Goal: Task Accomplishment & Management: Complete application form

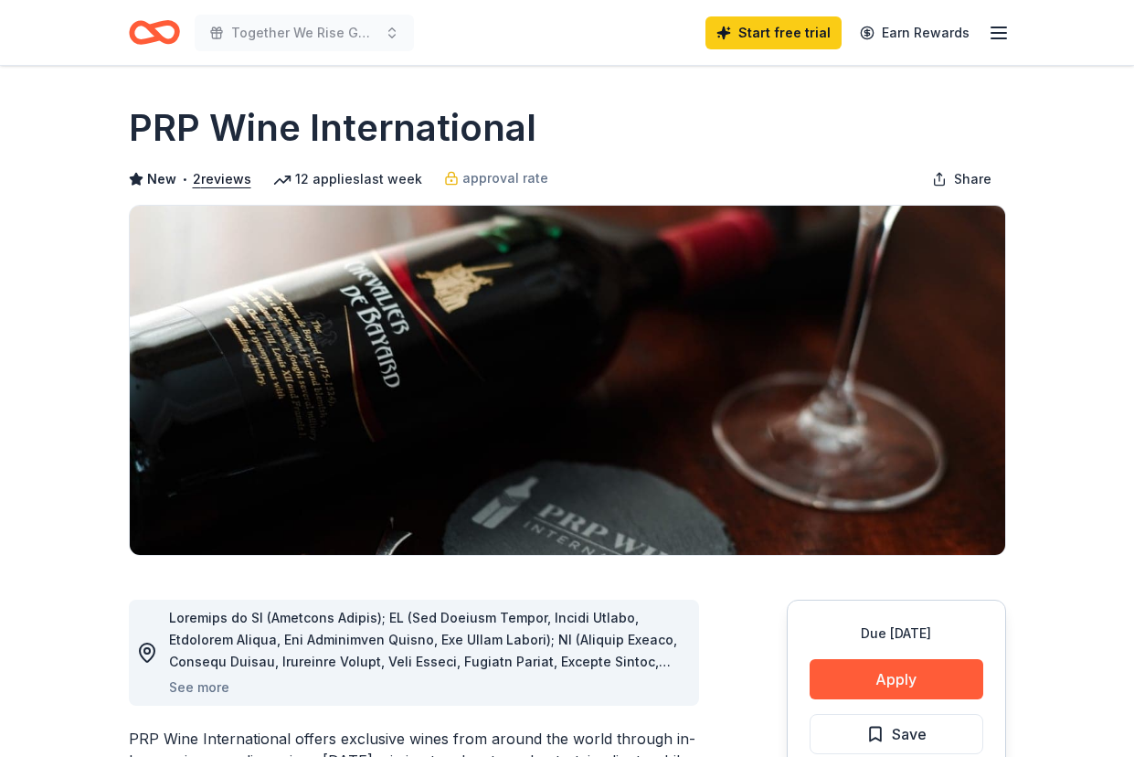
click at [401, 383] on img at bounding box center [567, 380] width 875 height 349
click at [143, 651] on icon at bounding box center [147, 652] width 22 height 22
click at [208, 685] on button "See more" at bounding box center [199, 687] width 60 height 22
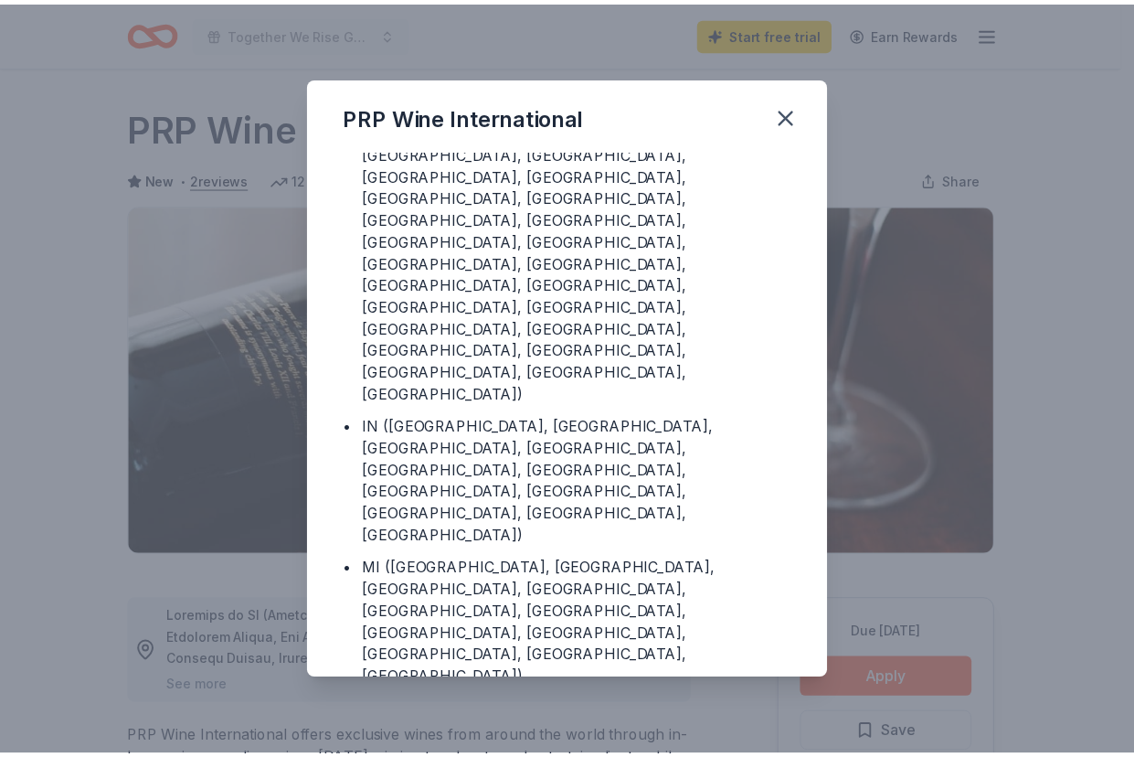
scroll to position [435, 0]
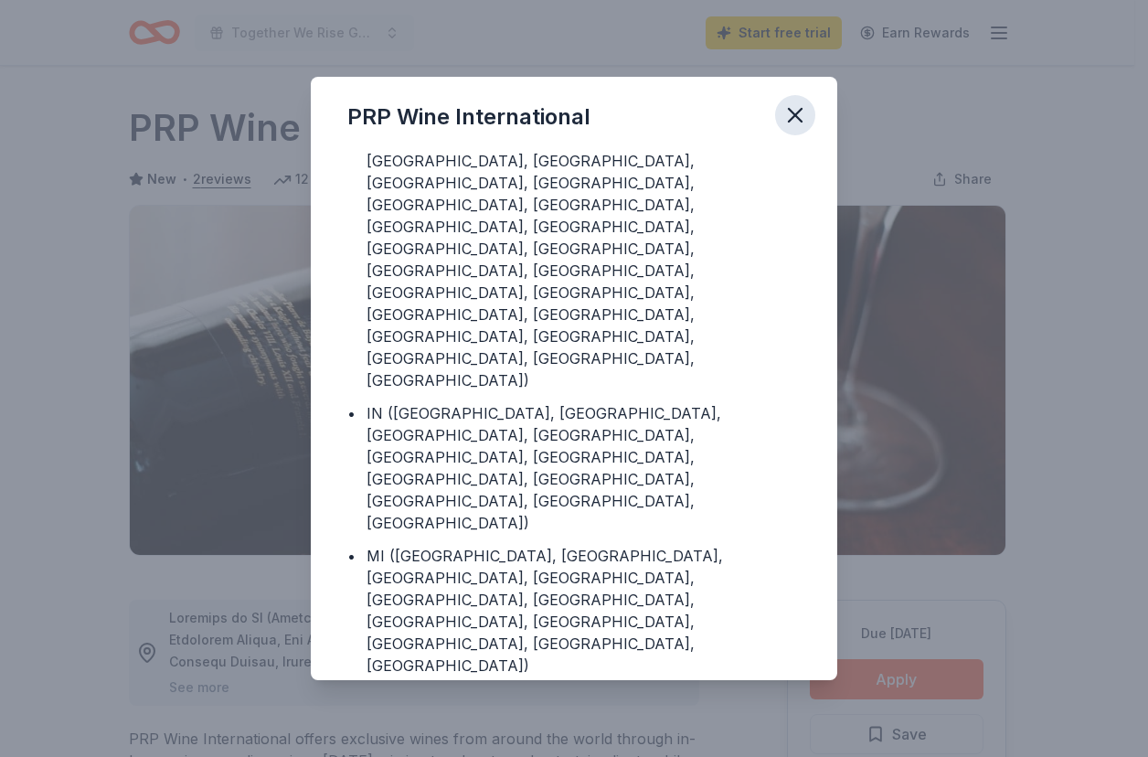
click at [797, 121] on icon "button" at bounding box center [795, 115] width 26 height 26
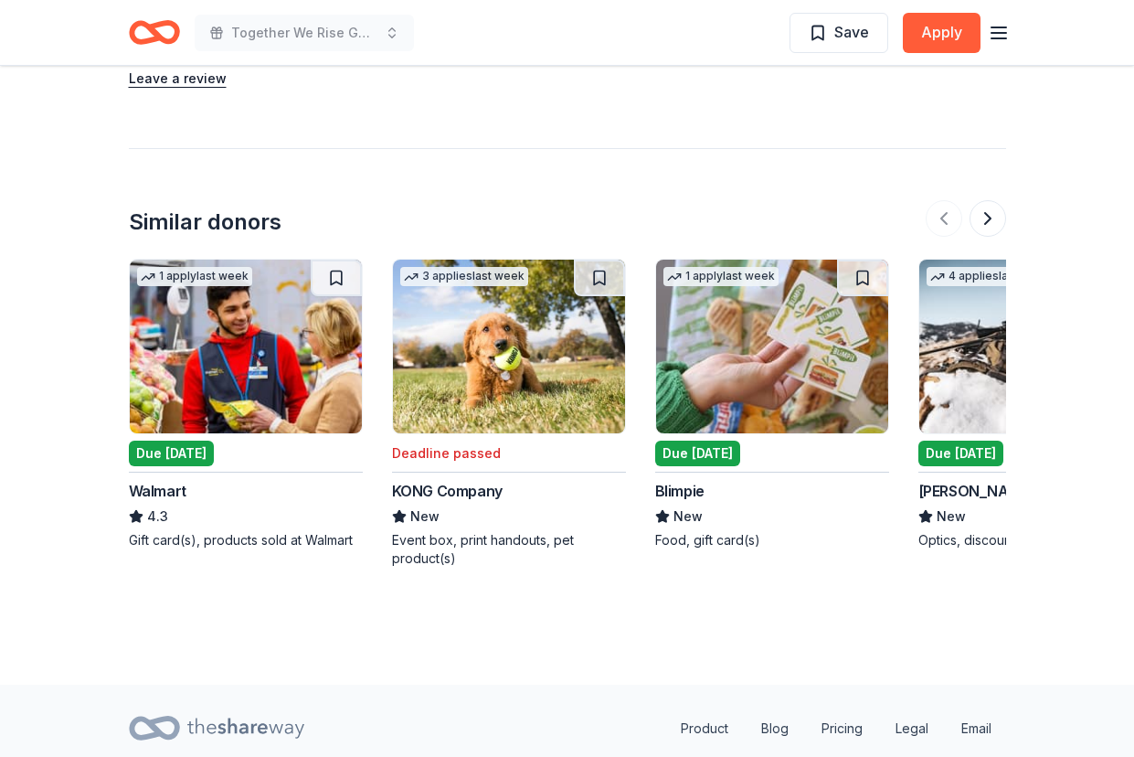
scroll to position [2011, 0]
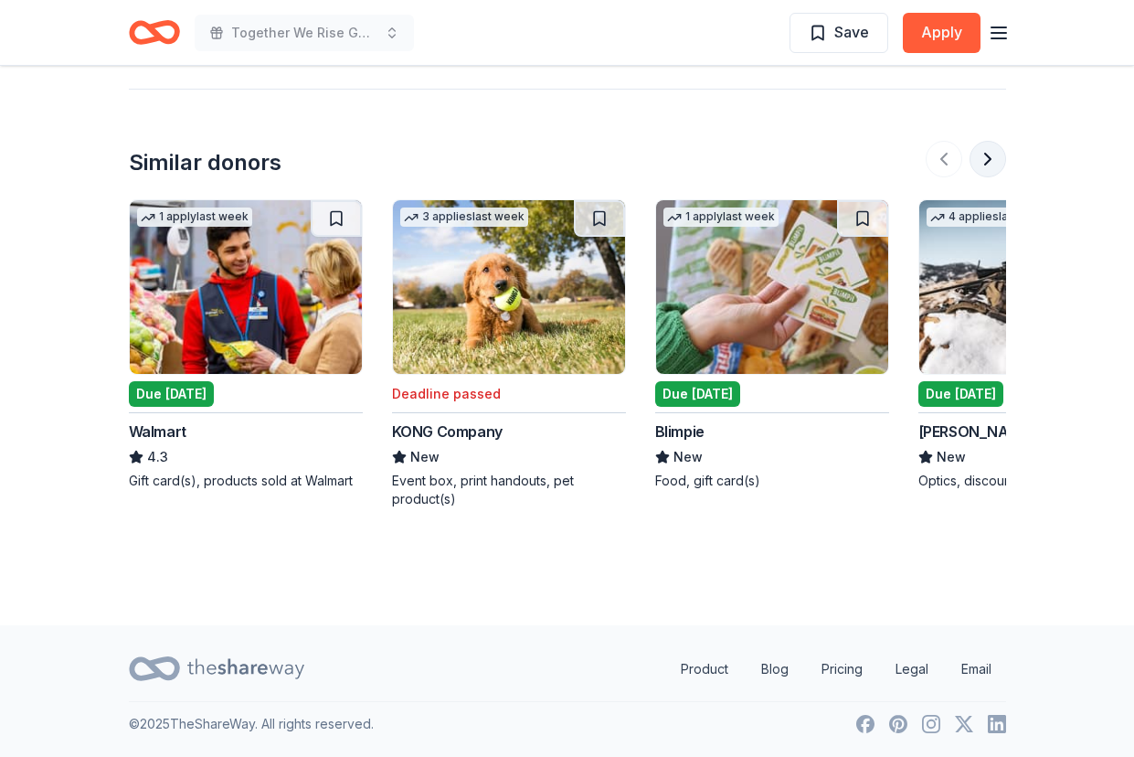
click at [982, 160] on button at bounding box center [988, 159] width 37 height 37
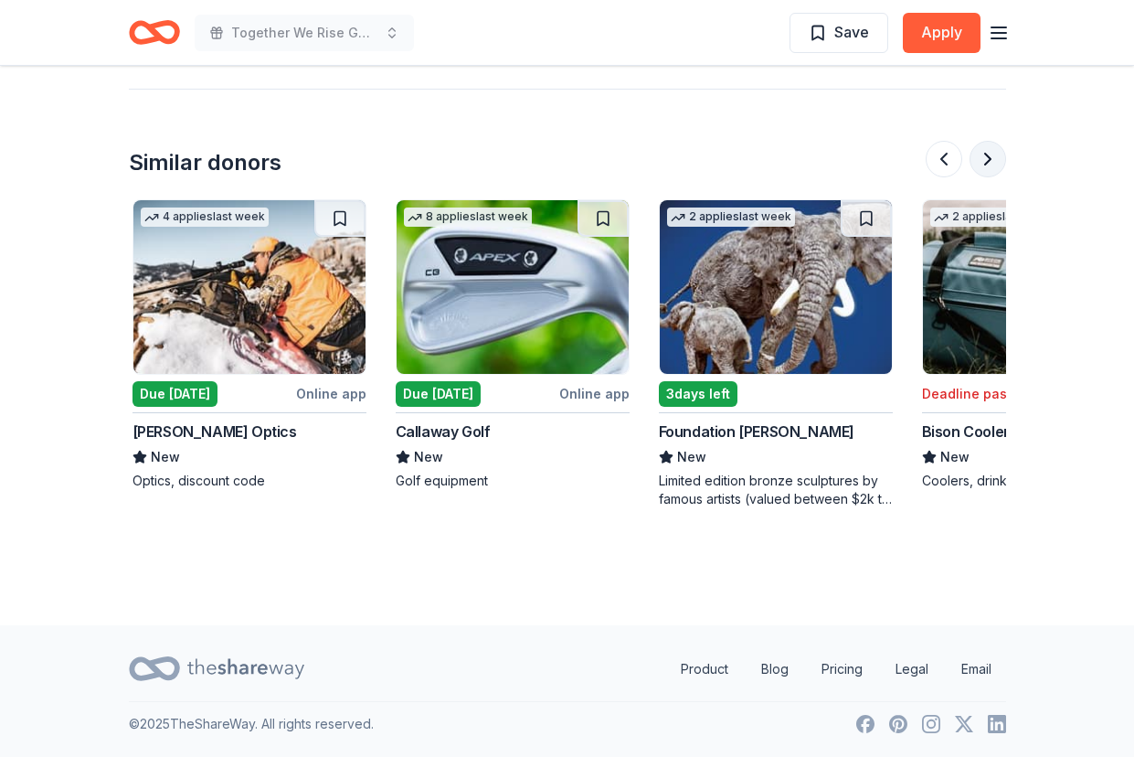
scroll to position [0, 790]
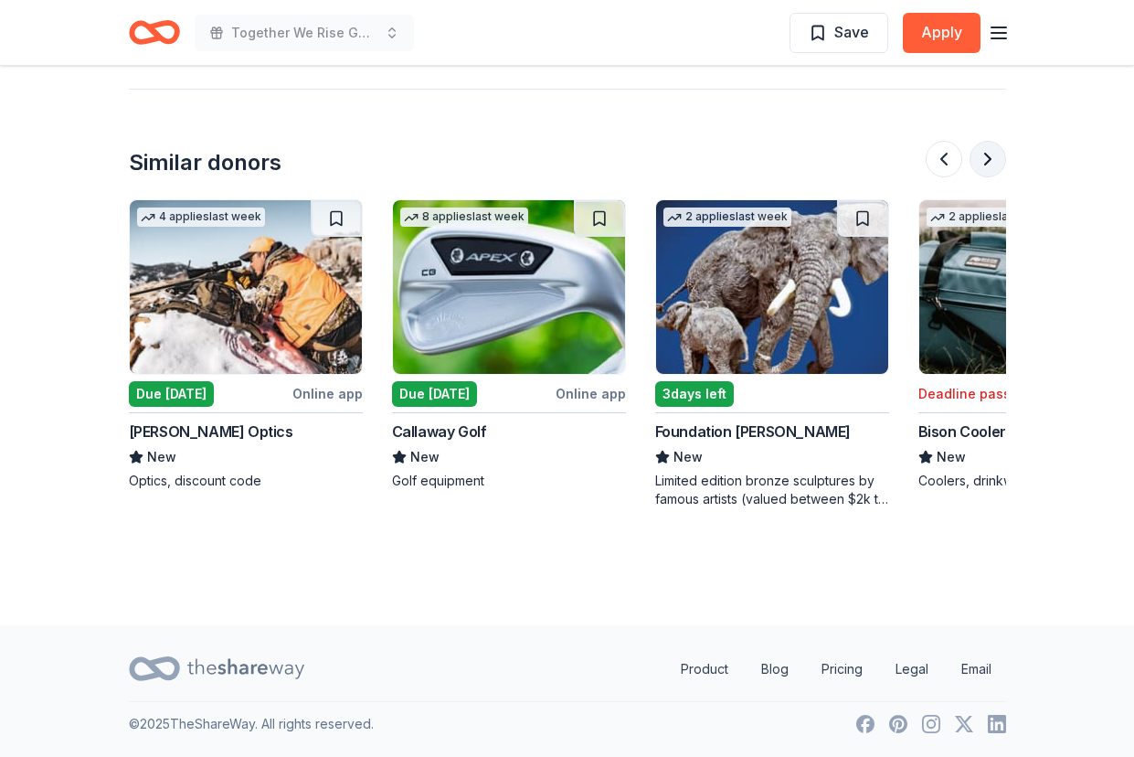
click at [982, 160] on button at bounding box center [988, 159] width 37 height 37
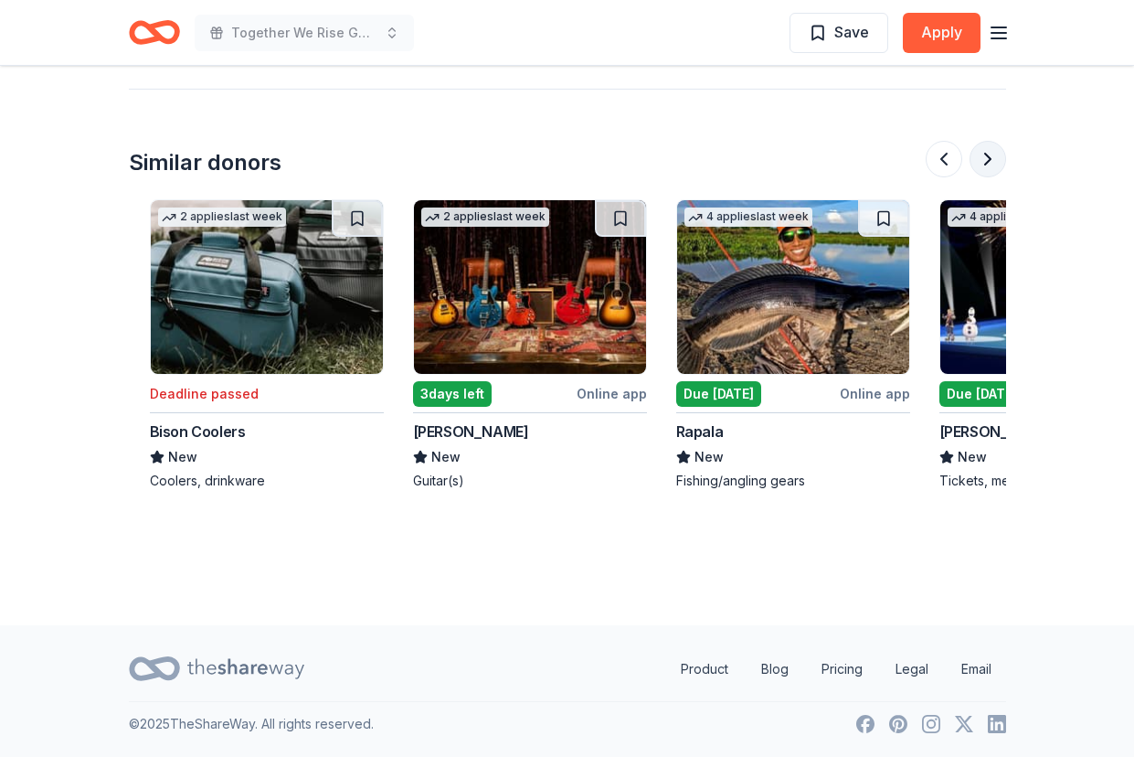
scroll to position [0, 1579]
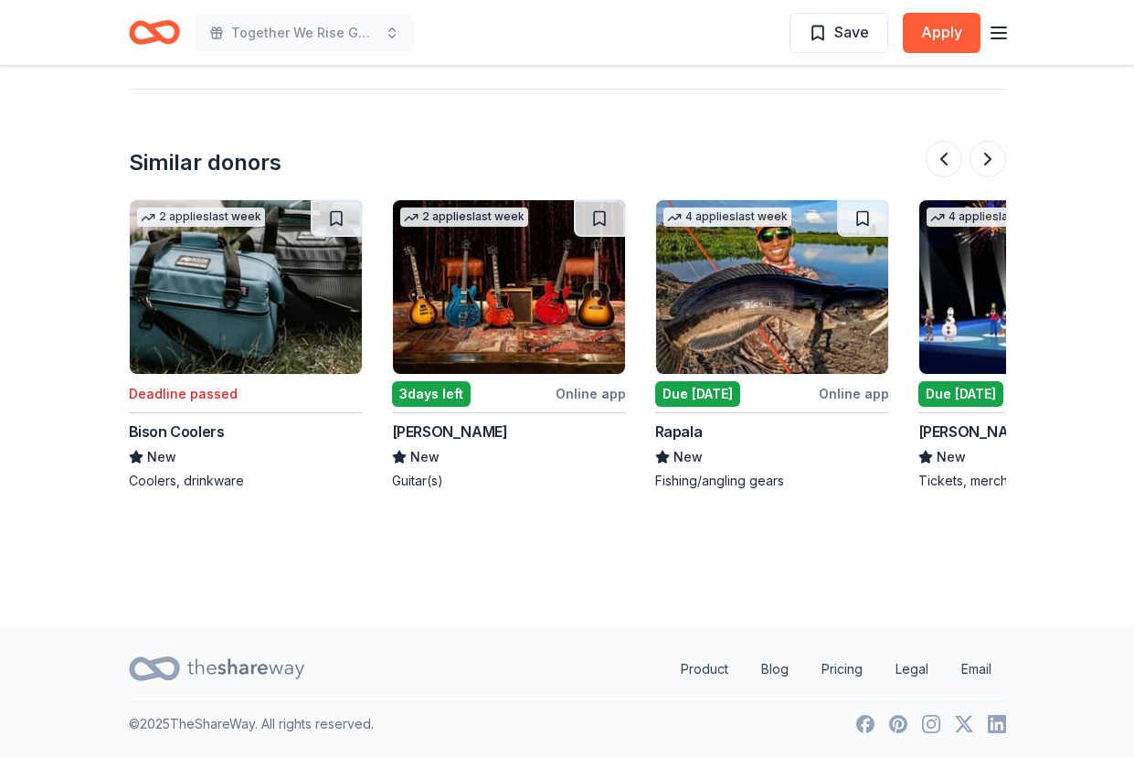
click at [498, 345] on img at bounding box center [509, 287] width 232 height 174
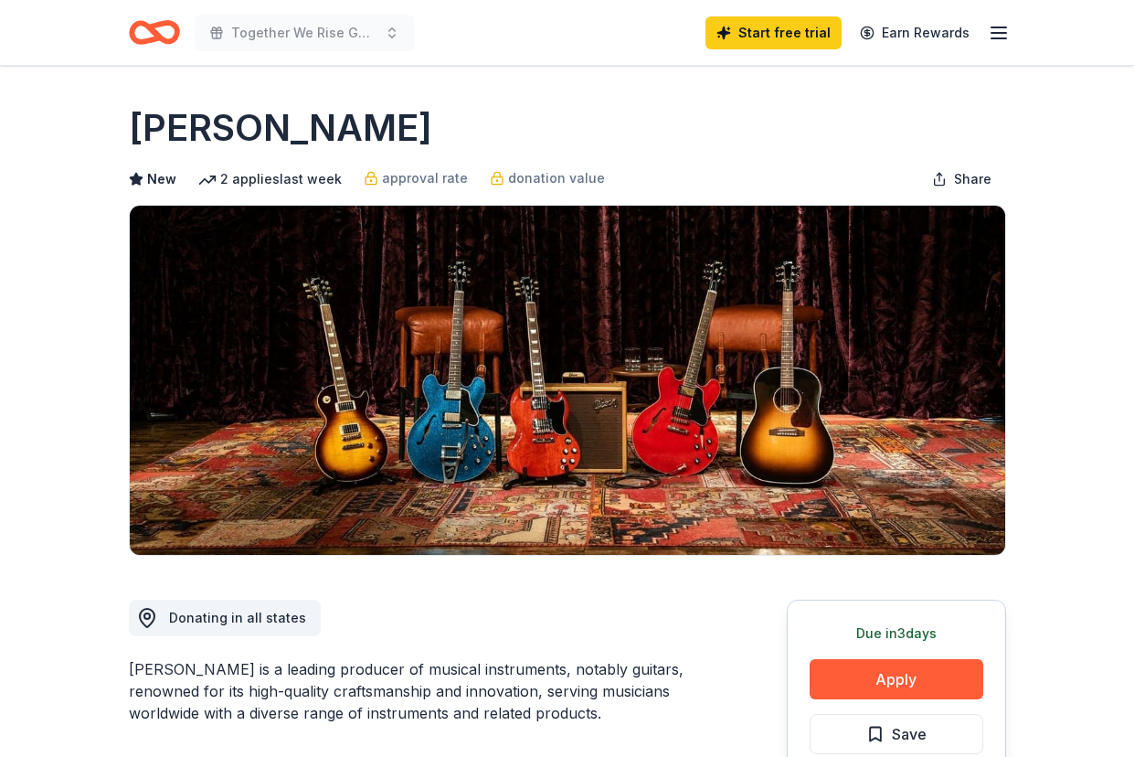
scroll to position [366, 0]
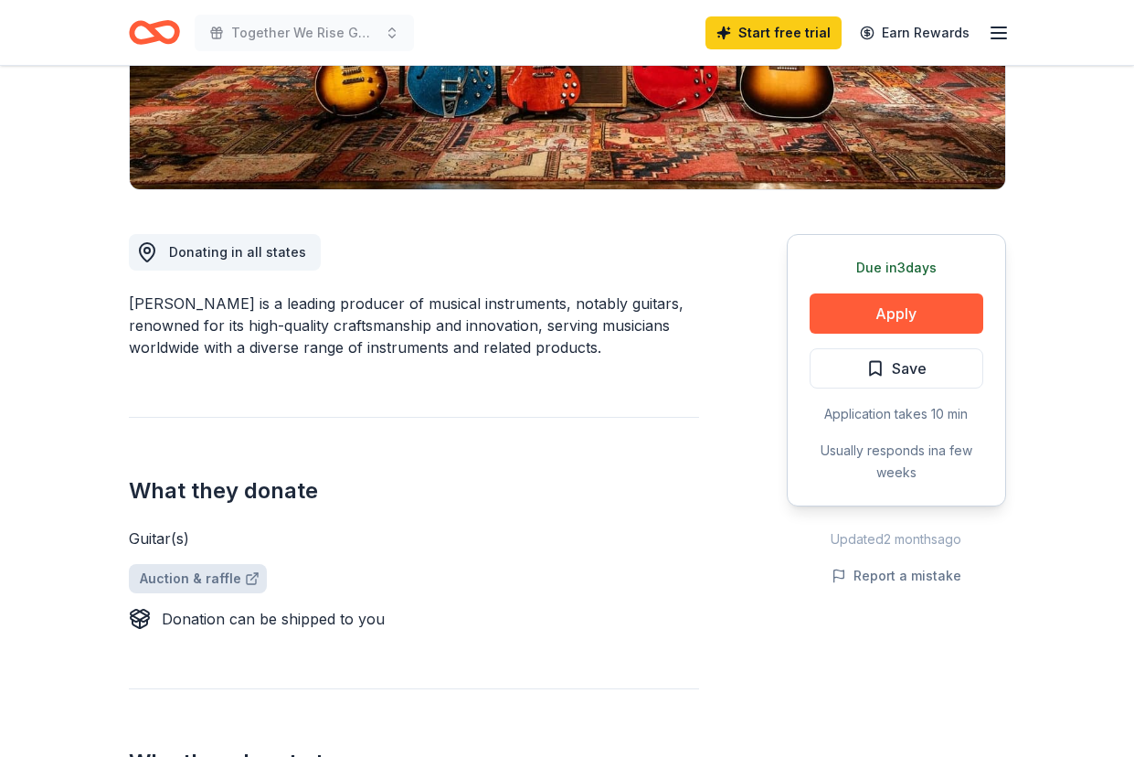
click at [162, 577] on link "Auction & raffle" at bounding box center [198, 578] width 138 height 29
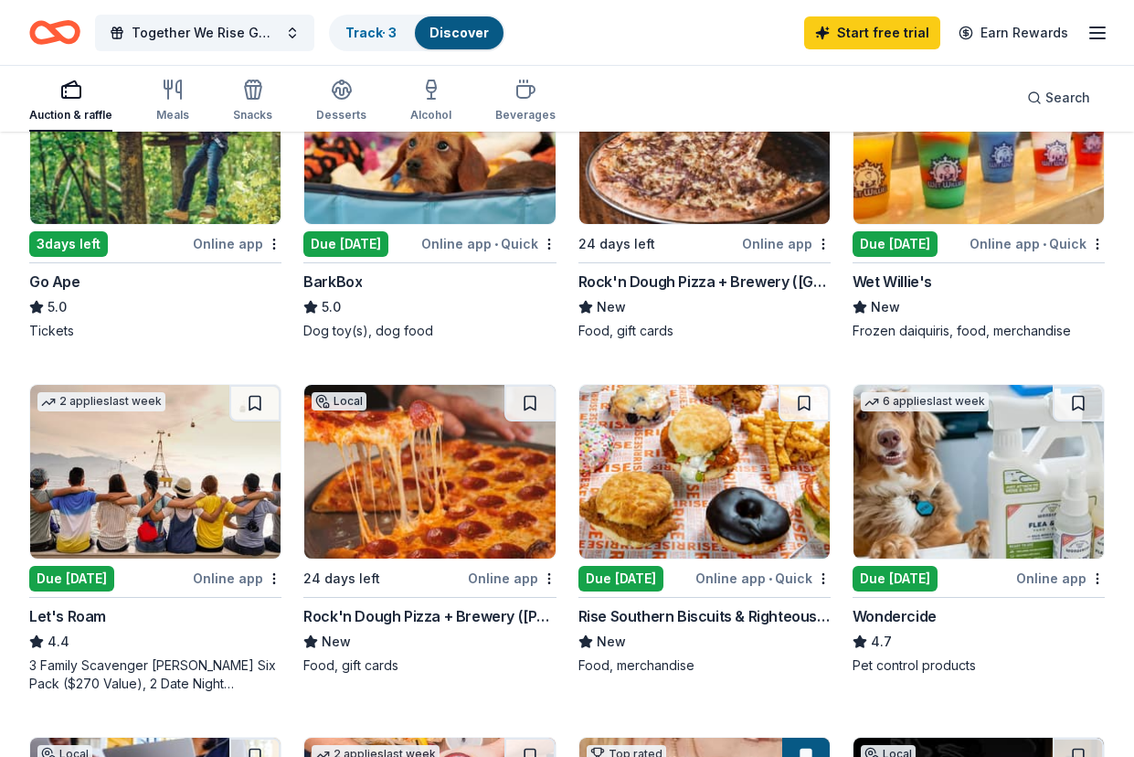
scroll to position [1097, 0]
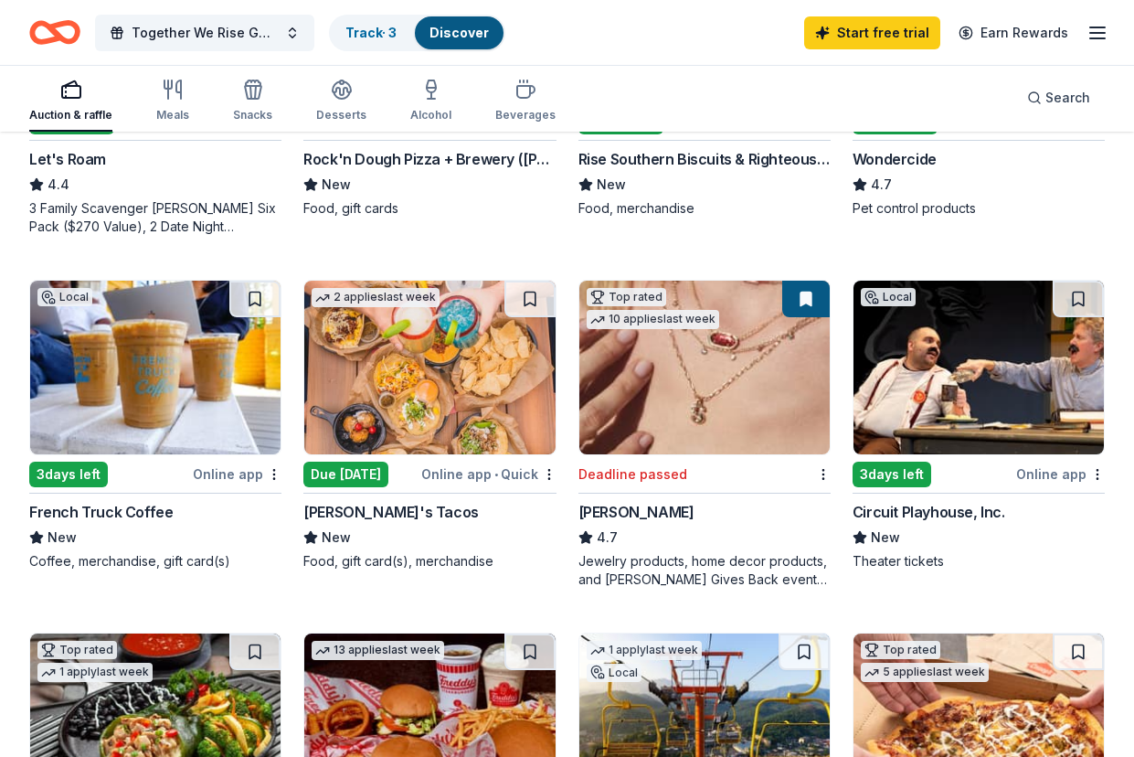
click at [374, 472] on div "Due [DATE]" at bounding box center [345, 474] width 85 height 26
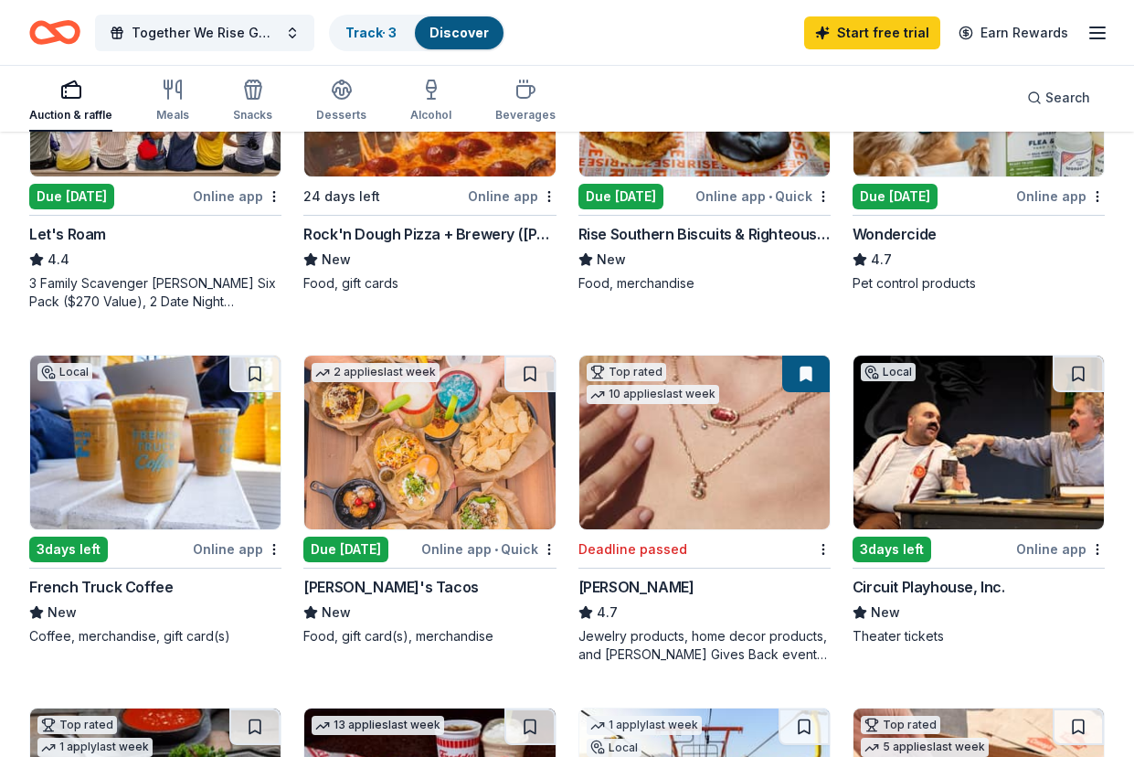
scroll to position [1005, 0]
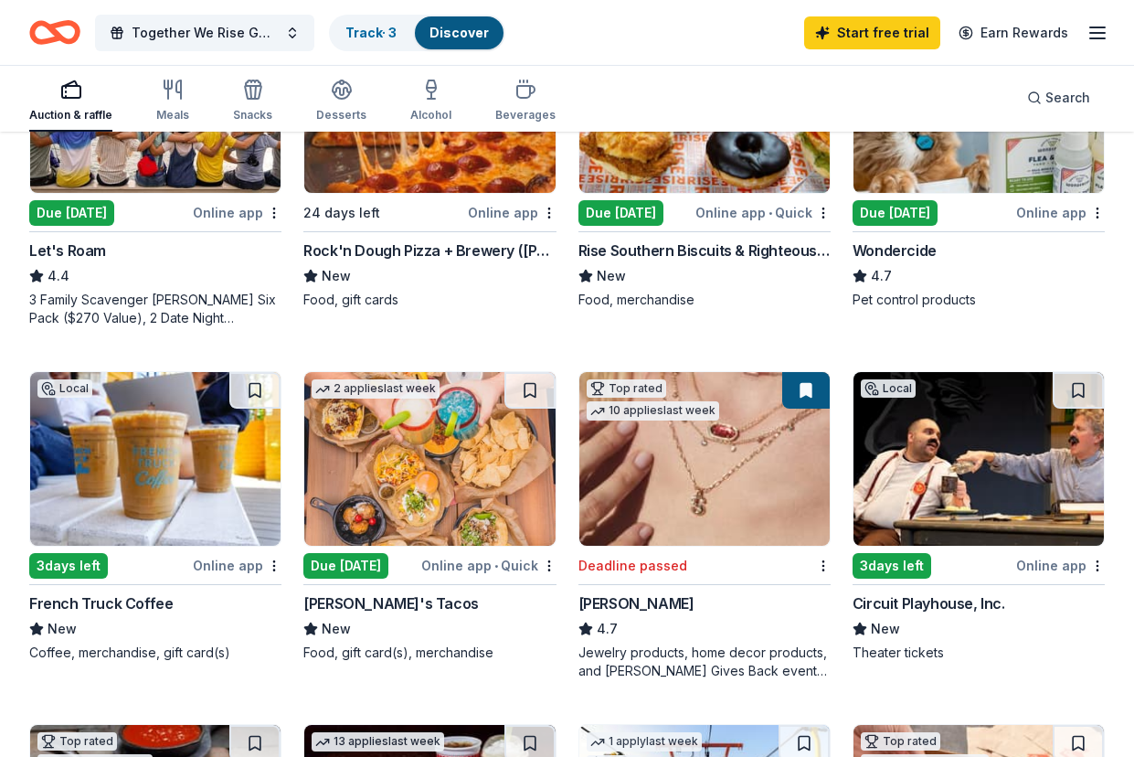
click at [937, 476] on img at bounding box center [978, 459] width 250 height 174
click at [215, 568] on div "Online app" at bounding box center [237, 565] width 89 height 23
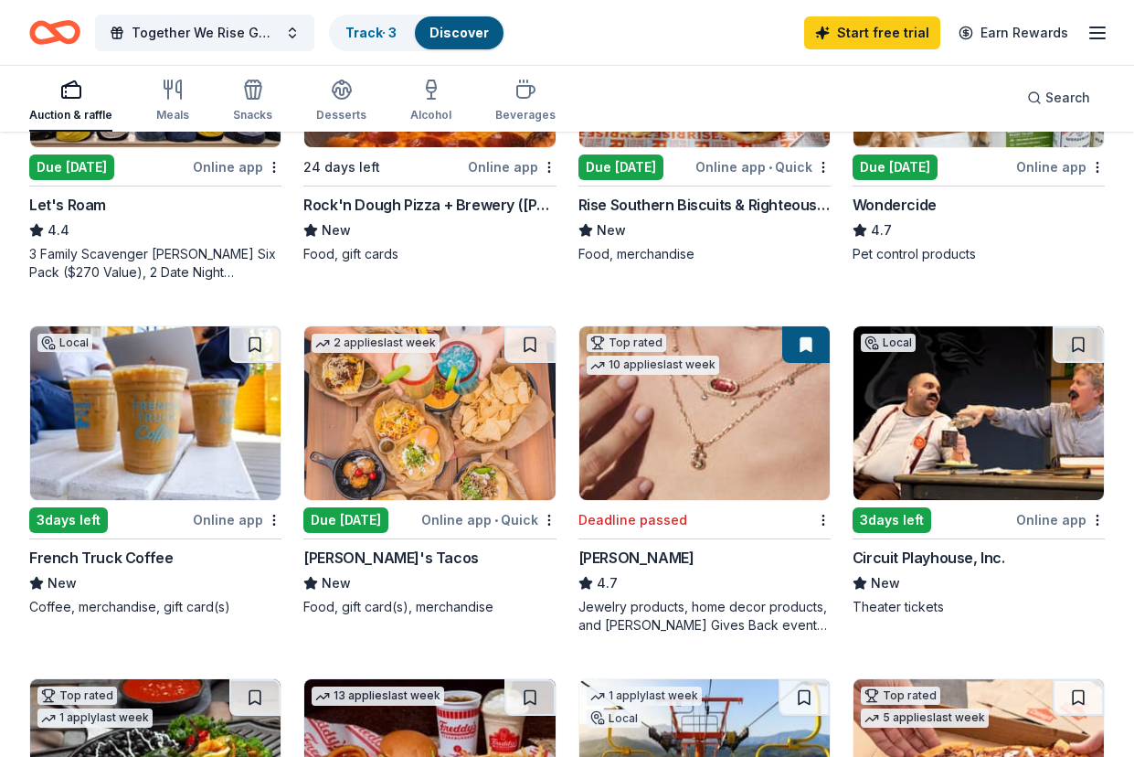
scroll to position [1400, 0]
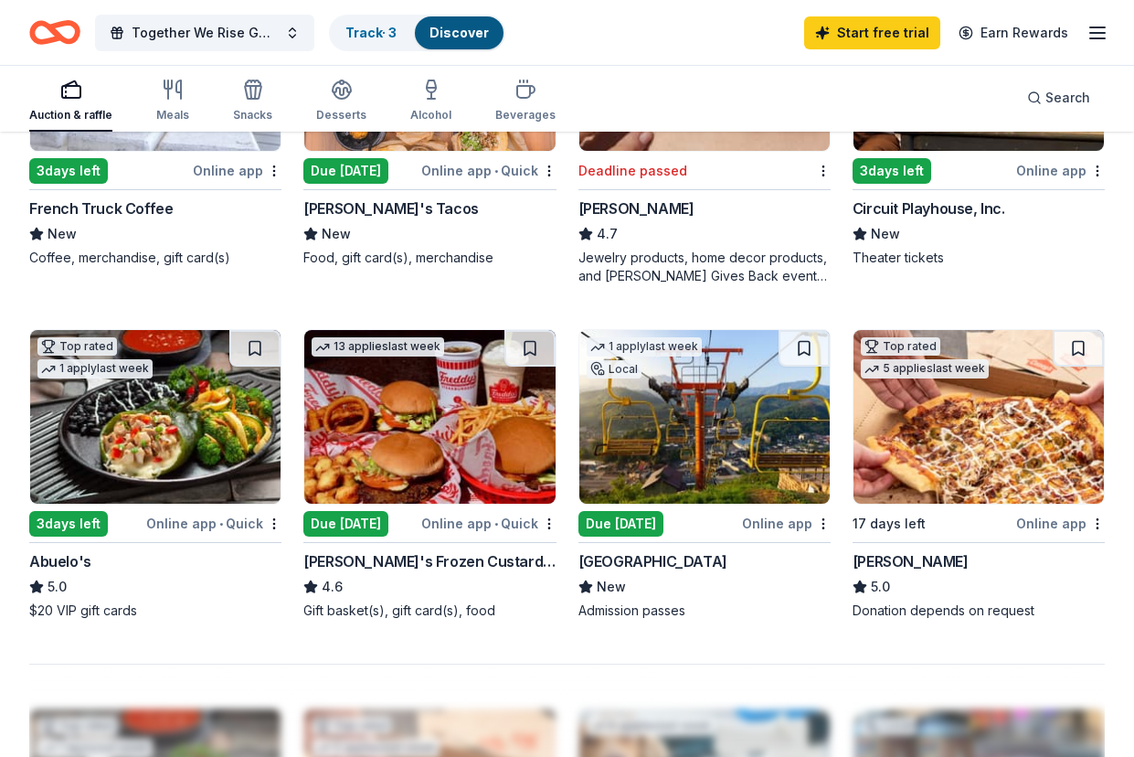
click at [463, 522] on div "Online app • Quick" at bounding box center [488, 523] width 135 height 23
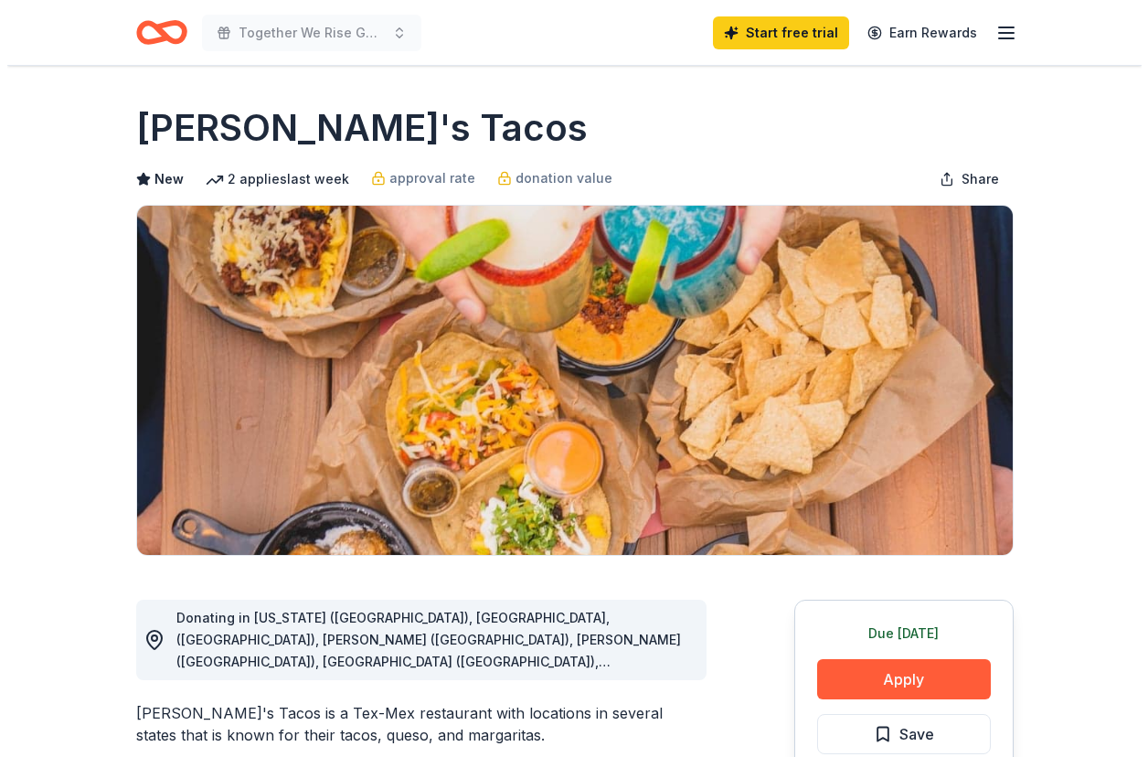
scroll to position [457, 0]
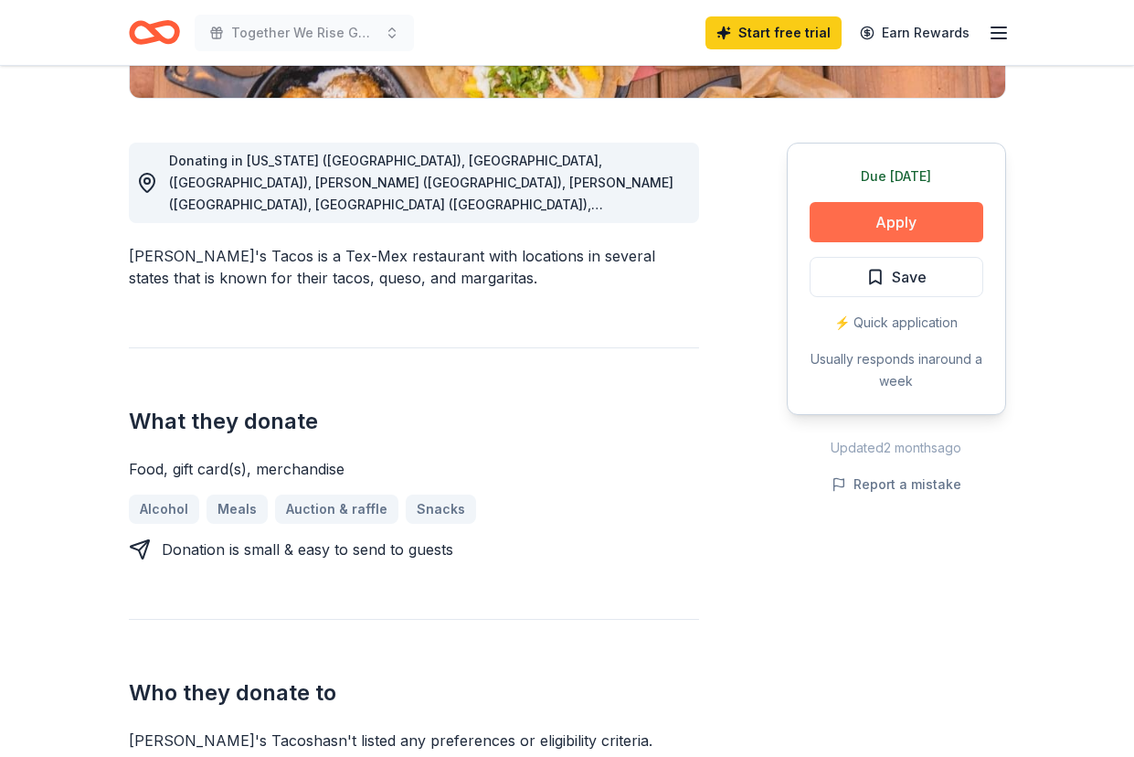
click at [906, 222] on button "Apply" at bounding box center [897, 222] width 174 height 40
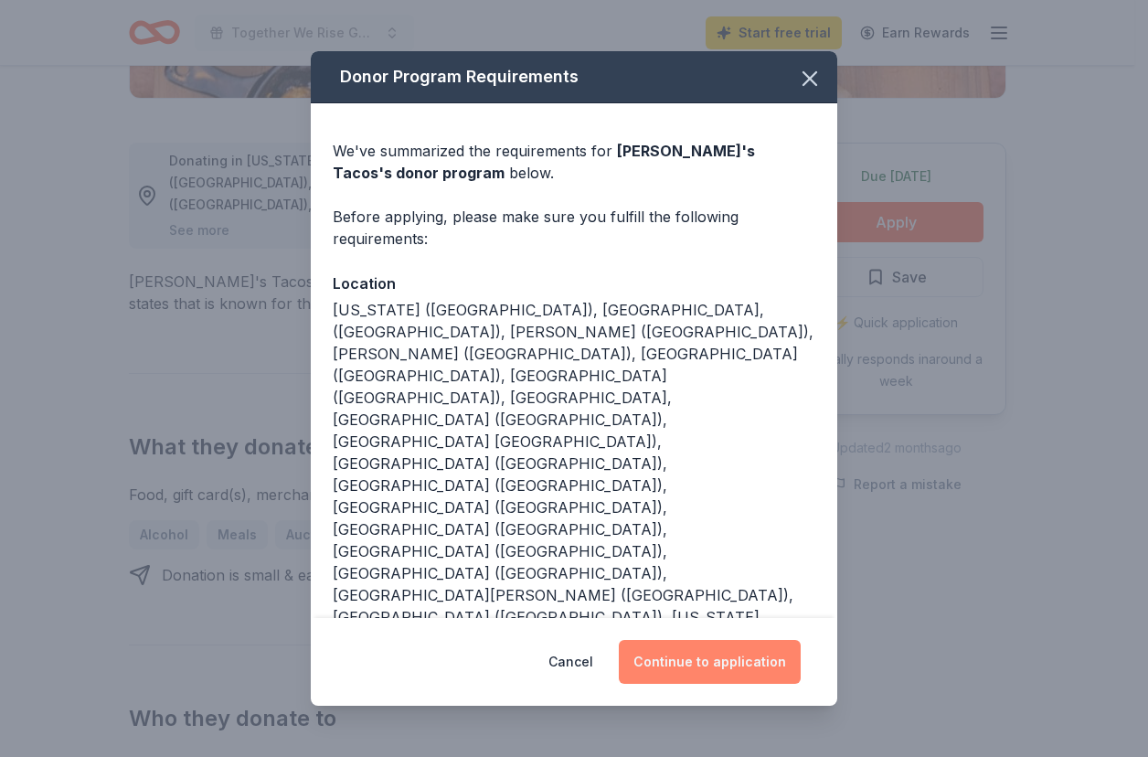
click at [710, 640] on button "Continue to application" at bounding box center [710, 662] width 182 height 44
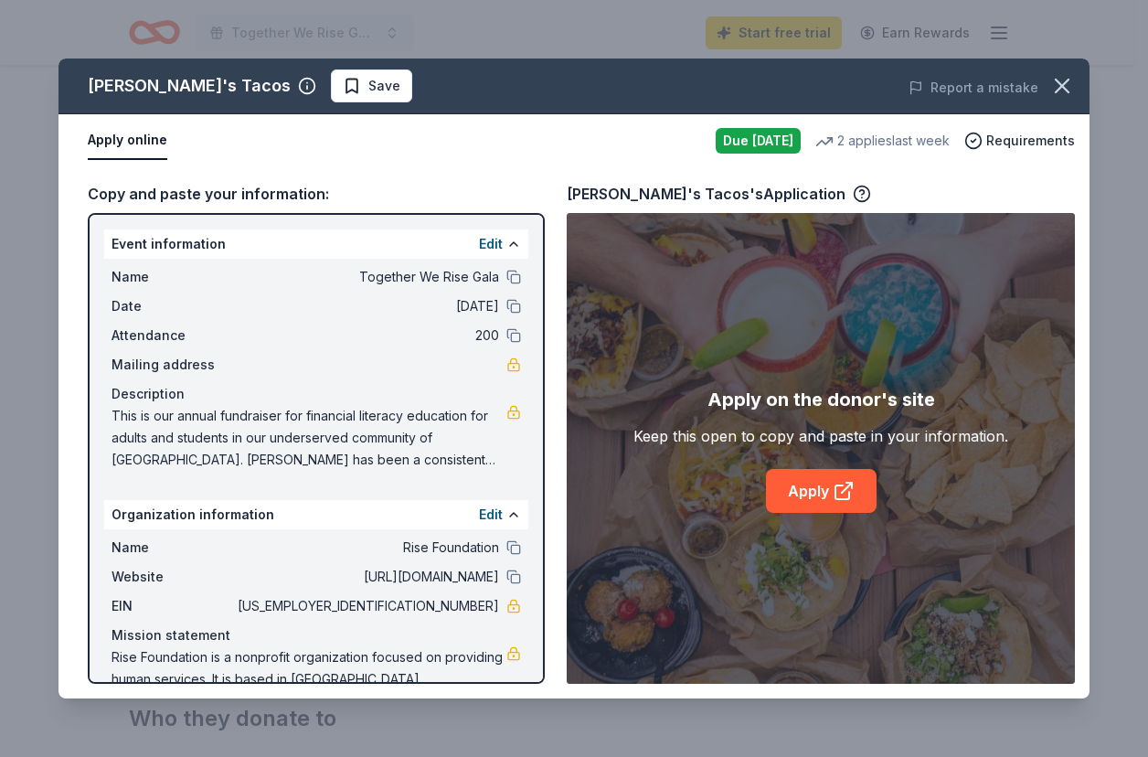
scroll to position [52, 0]
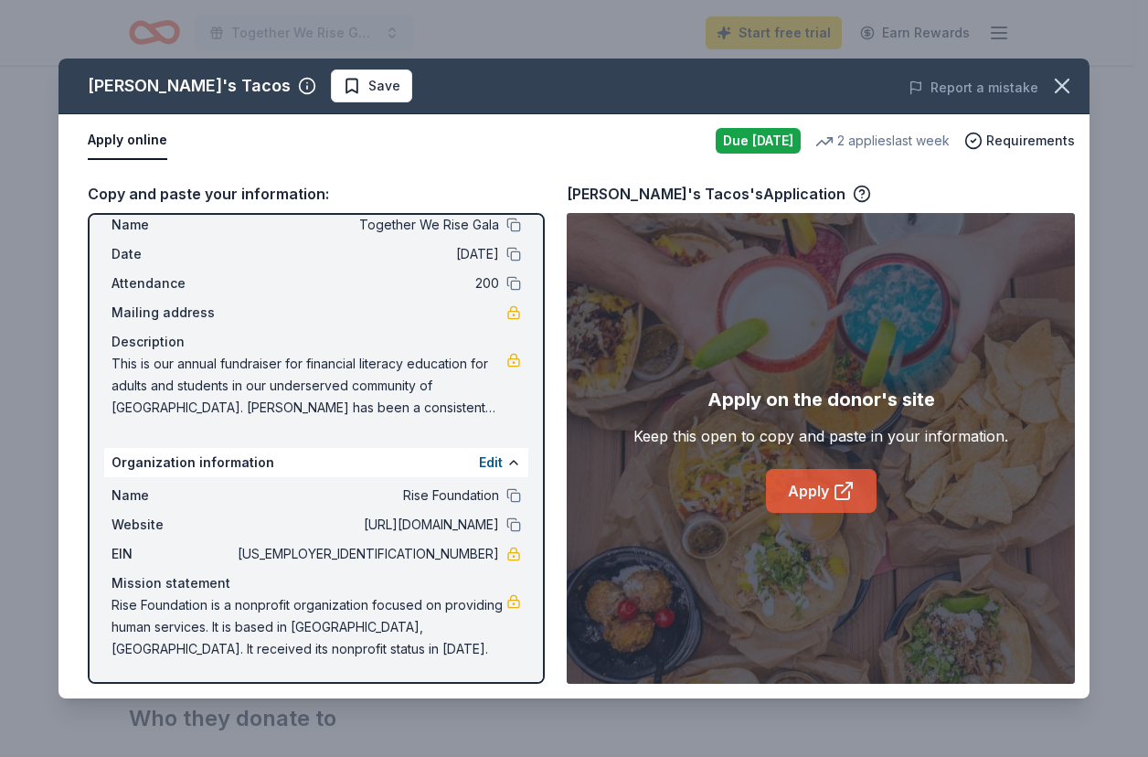
click at [824, 480] on link "Apply" at bounding box center [821, 491] width 111 height 44
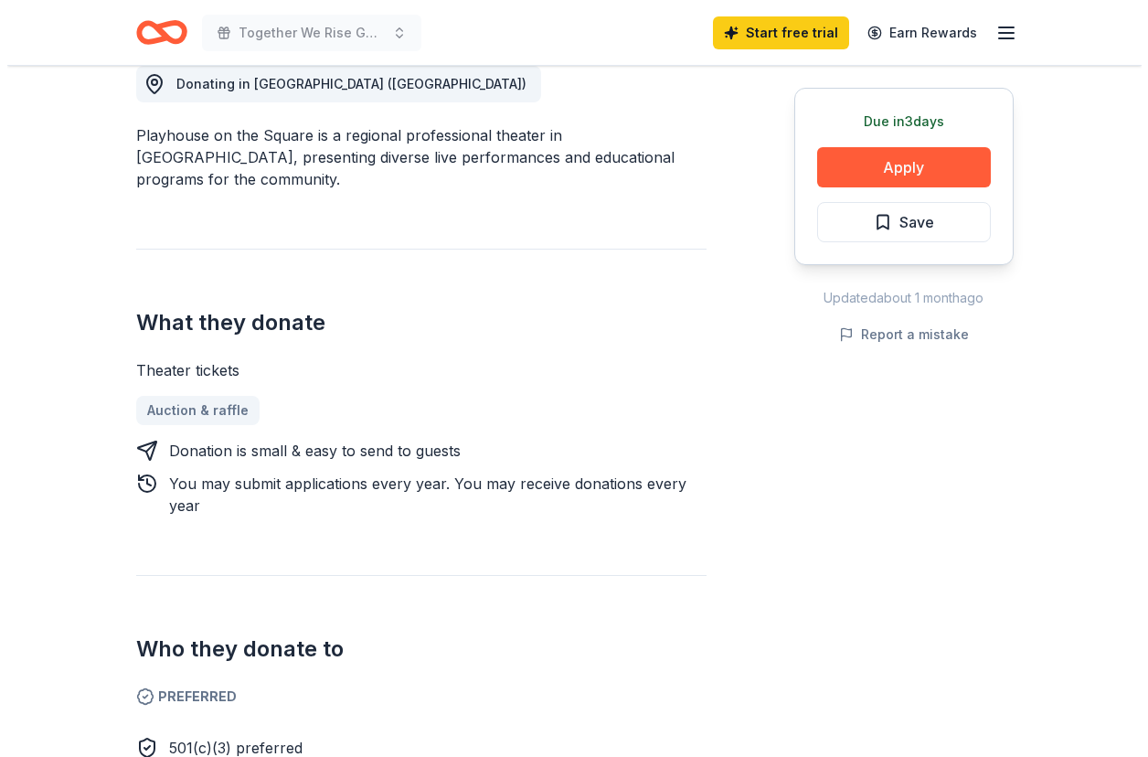
scroll to position [548, 0]
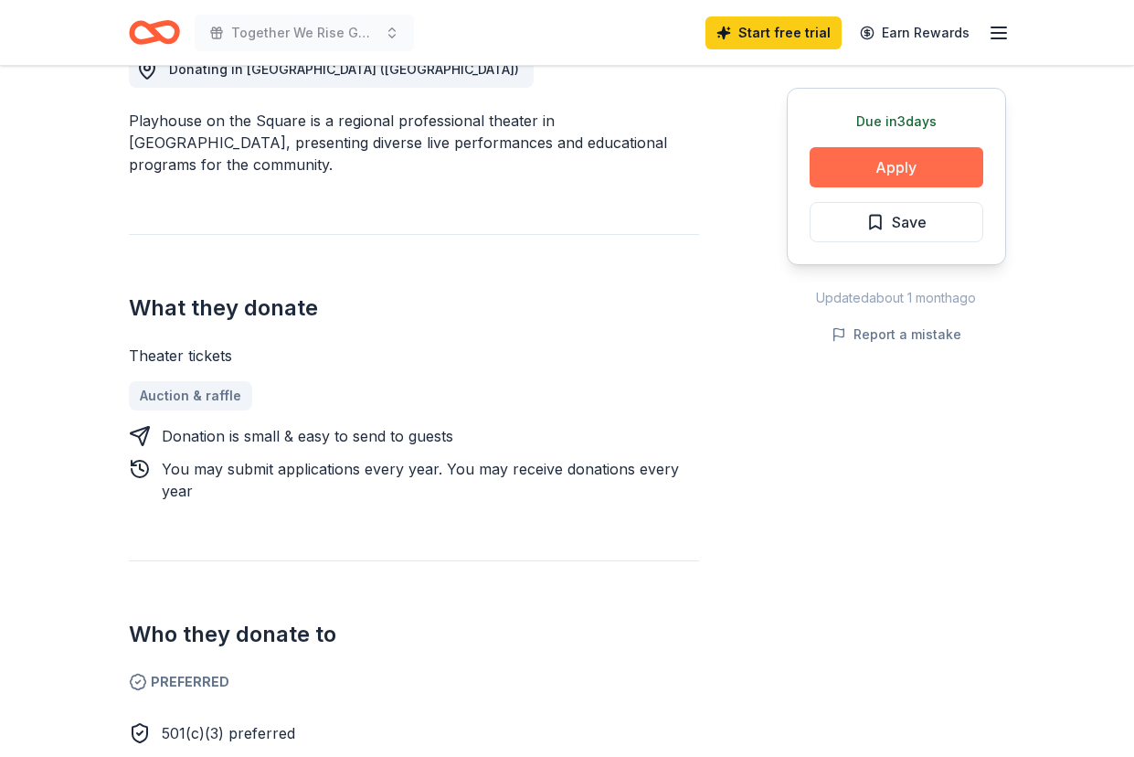
click at [869, 162] on button "Apply" at bounding box center [897, 167] width 174 height 40
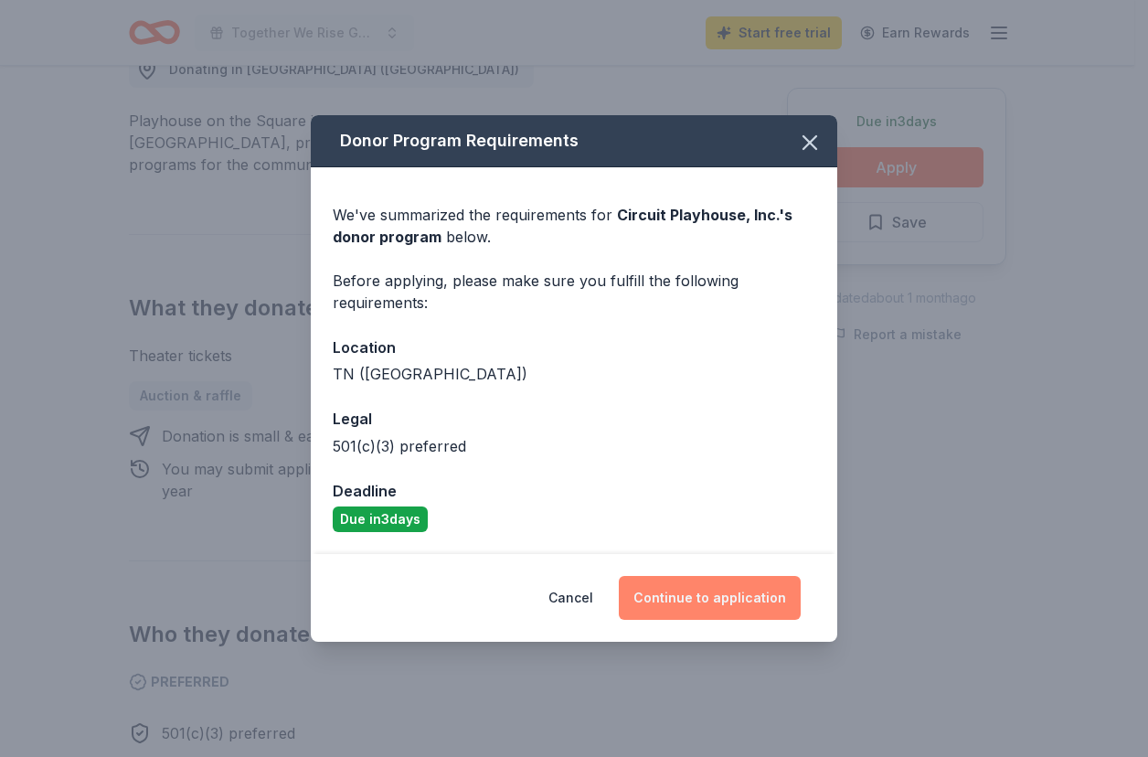
click at [716, 586] on button "Continue to application" at bounding box center [710, 598] width 182 height 44
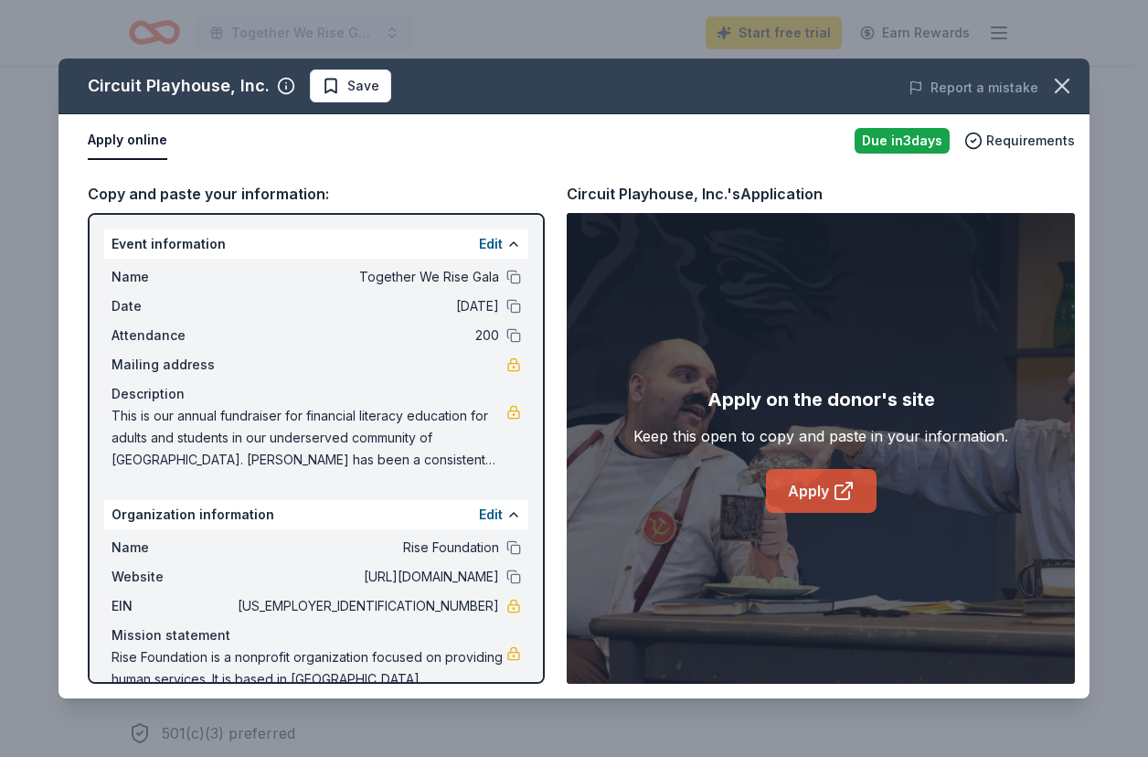
click at [801, 493] on link "Apply" at bounding box center [821, 491] width 111 height 44
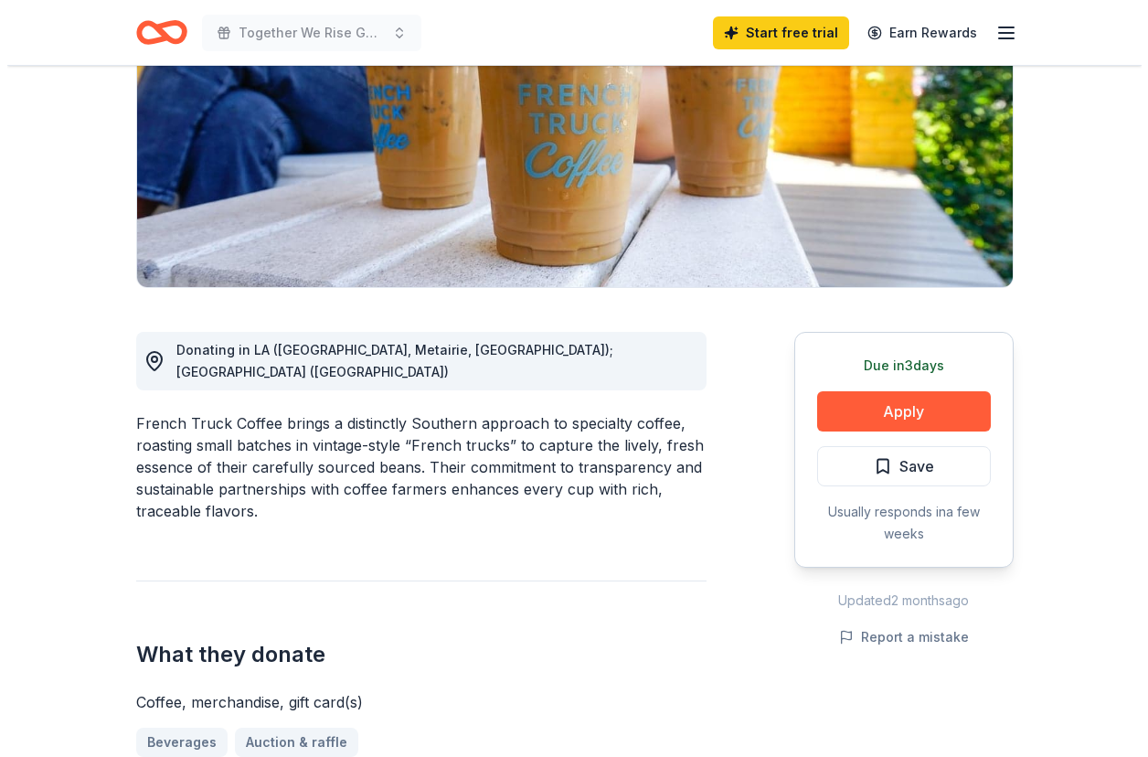
scroll to position [274, 0]
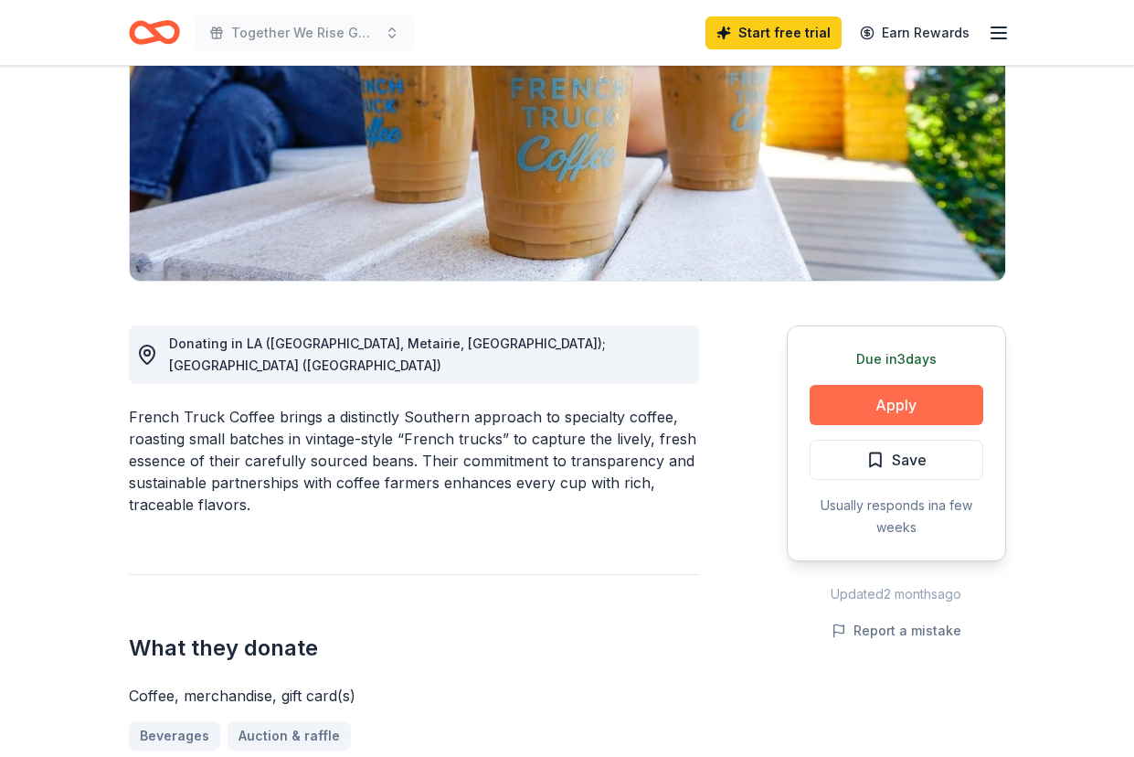
click at [920, 398] on button "Apply" at bounding box center [897, 405] width 174 height 40
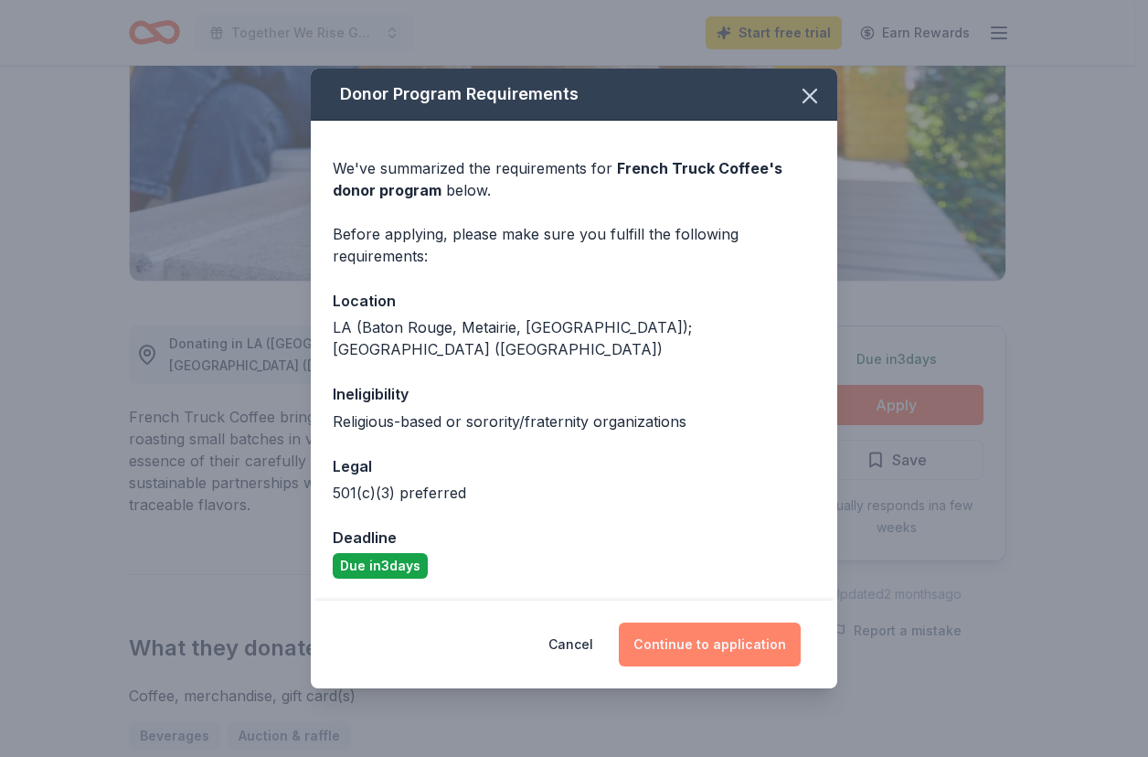
click at [718, 642] on button "Continue to application" at bounding box center [710, 644] width 182 height 44
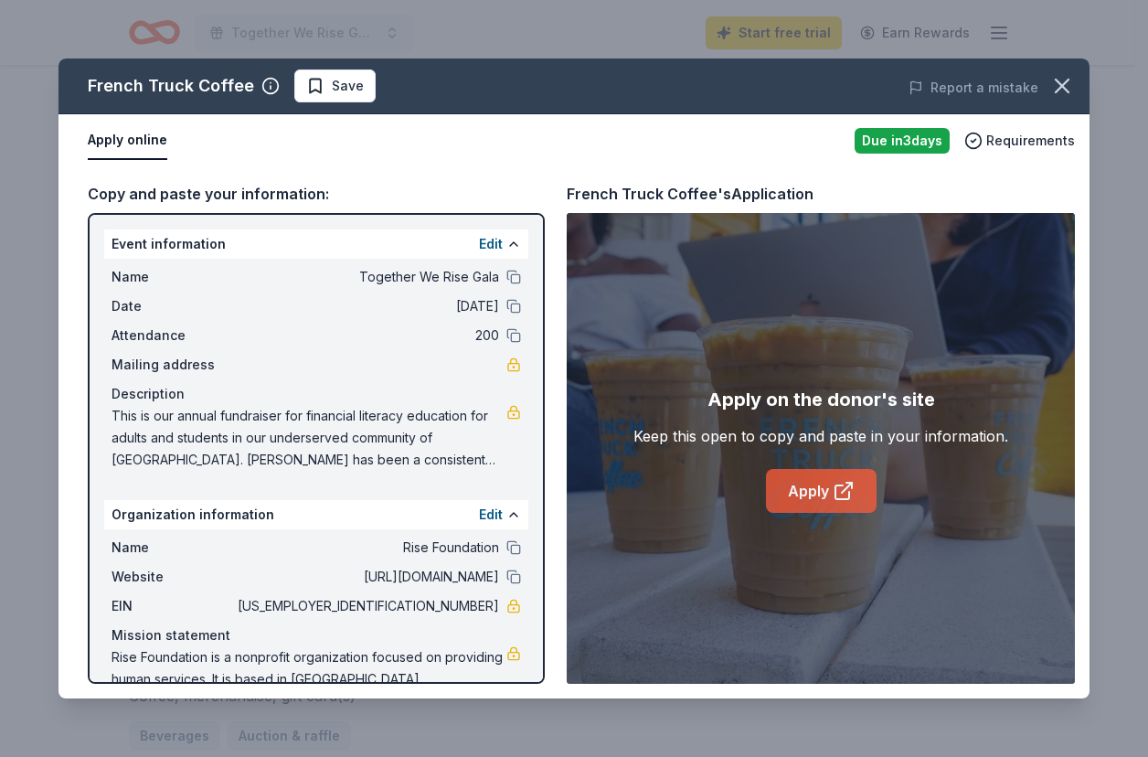
click at [820, 492] on link "Apply" at bounding box center [821, 491] width 111 height 44
